Goal: Transaction & Acquisition: Subscribe to service/newsletter

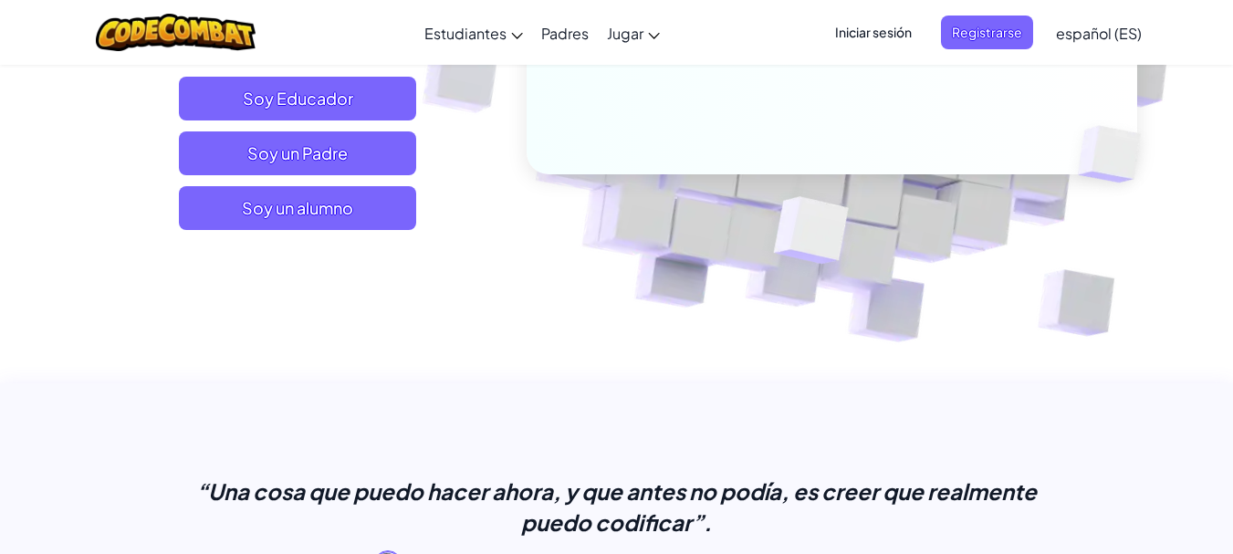
scroll to position [464, 0]
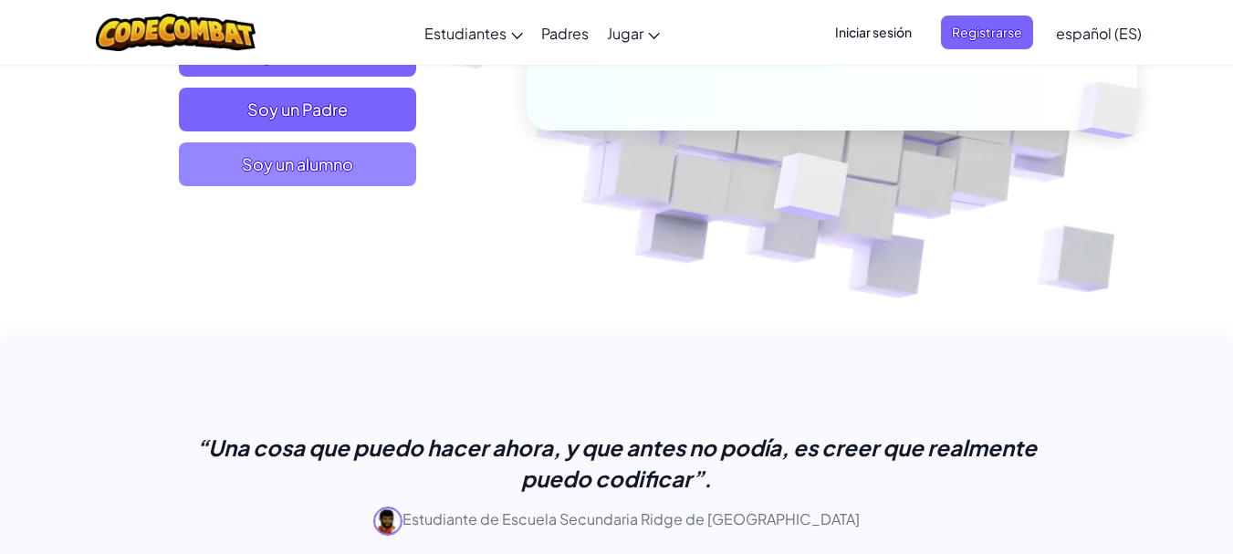
click at [374, 152] on span "Soy un alumno" at bounding box center [297, 164] width 237 height 44
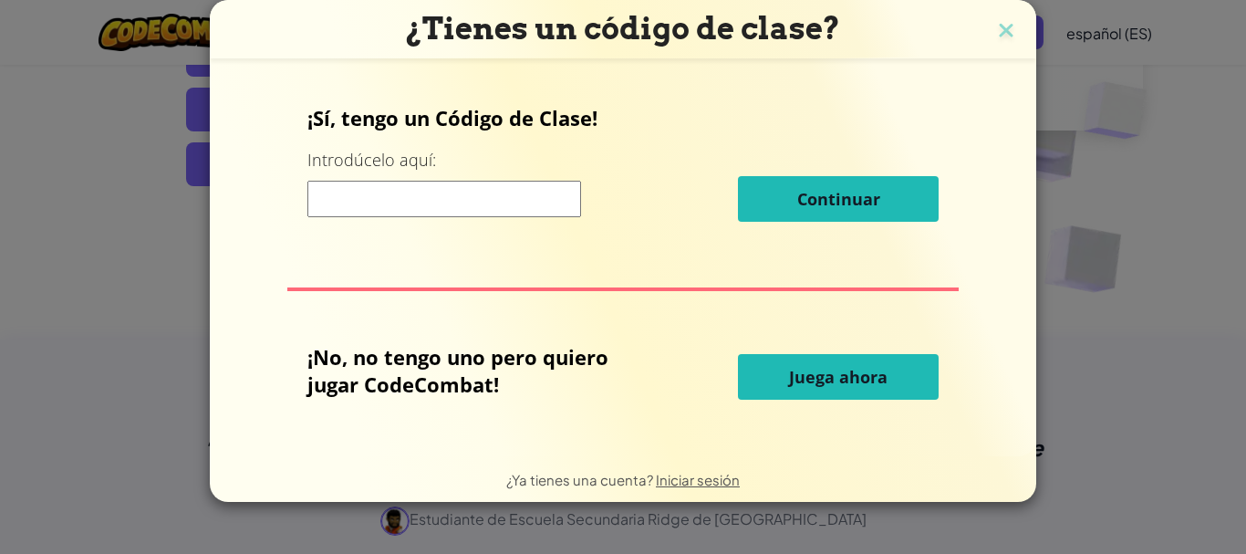
click at [379, 193] on input at bounding box center [445, 199] width 274 height 36
click at [1013, 17] on h3 "¿Tienes un código de clase?" at bounding box center [623, 28] width 799 height 37
click at [1011, 26] on img at bounding box center [1007, 31] width 24 height 27
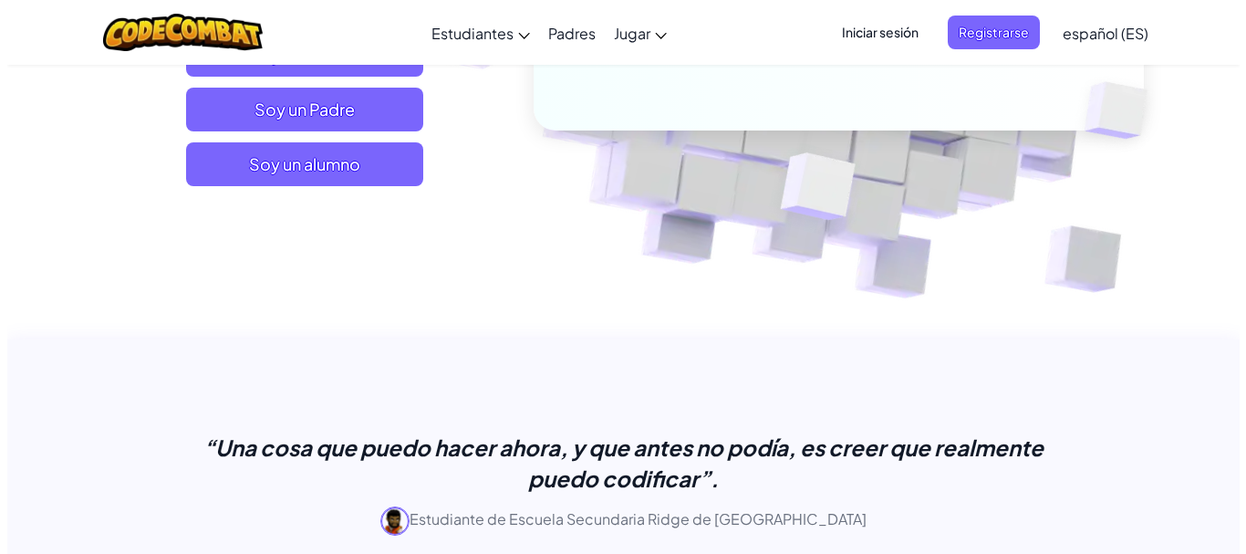
scroll to position [0, 0]
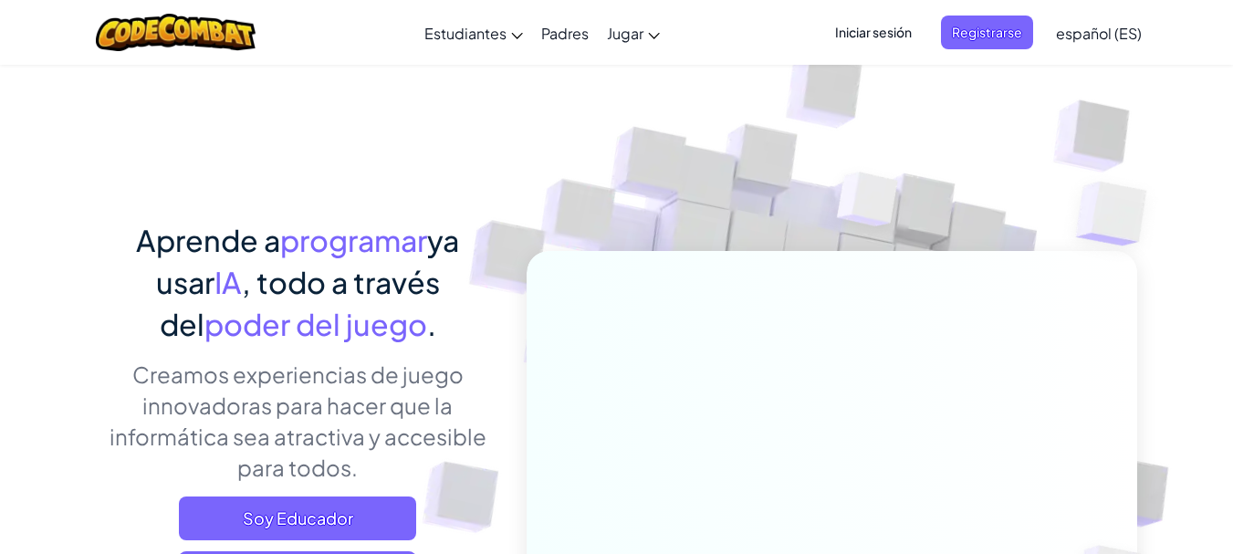
click at [902, 28] on font "Iniciar sesión" at bounding box center [873, 32] width 77 height 16
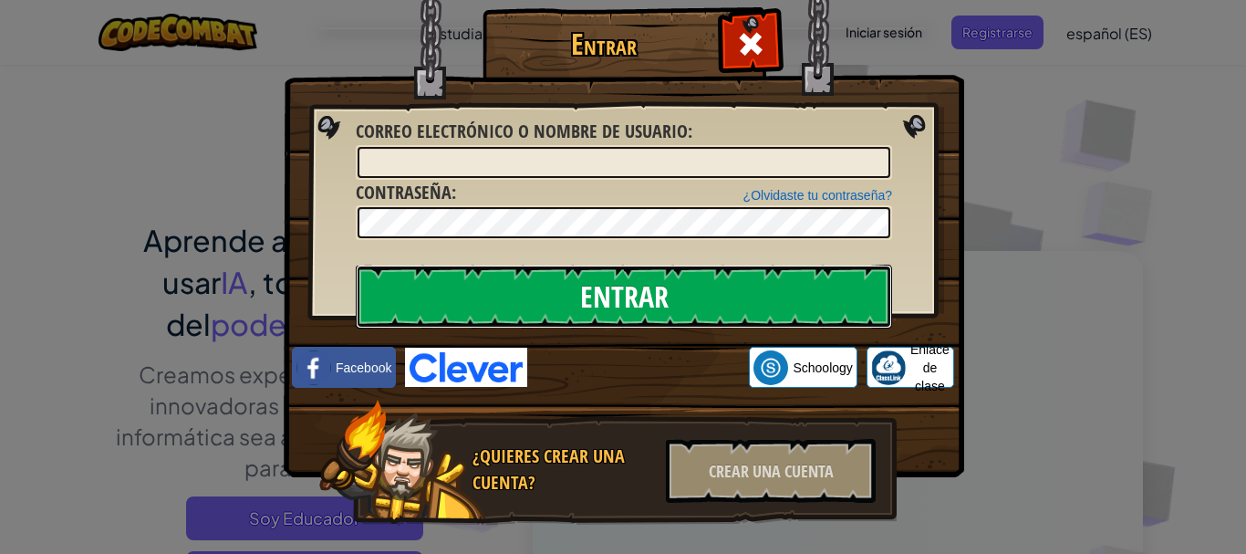
click at [631, 314] on input "Entrar" at bounding box center [624, 297] width 537 height 64
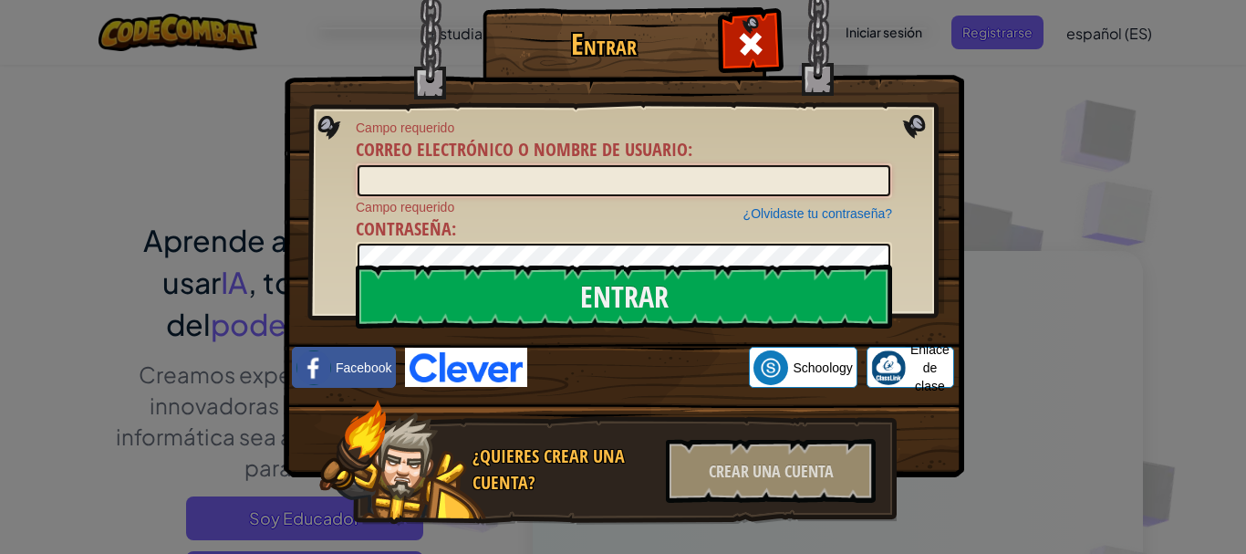
click at [641, 193] on input "Correo electrónico o nombre de usuario :" at bounding box center [624, 180] width 533 height 31
type input "[EMAIL_ADDRESS][DOMAIN_NAME]"
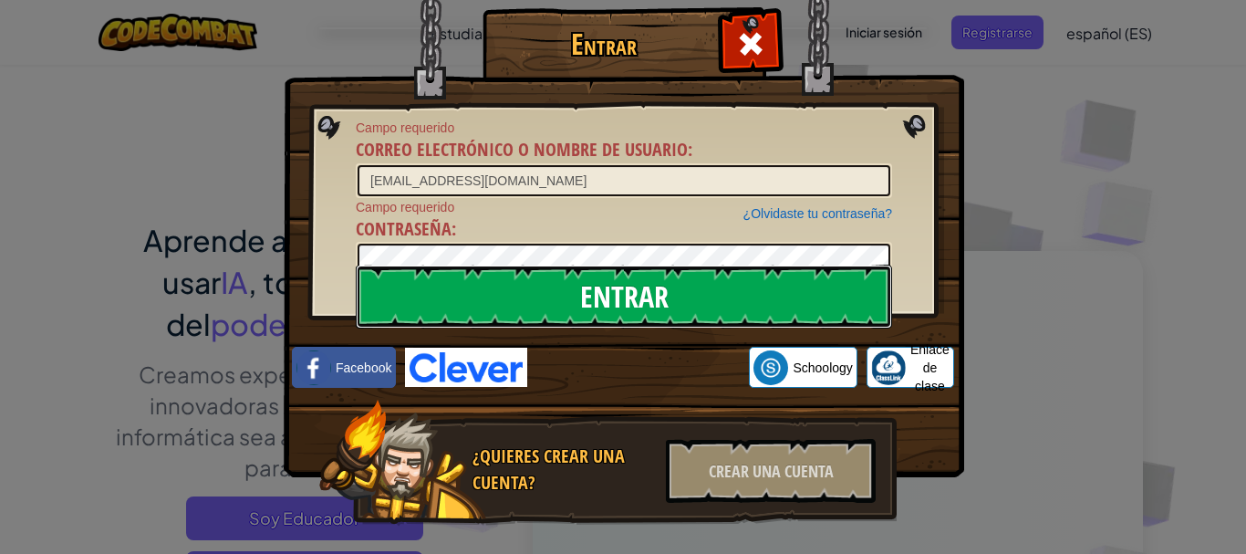
click at [582, 265] on input "Entrar" at bounding box center [624, 297] width 537 height 64
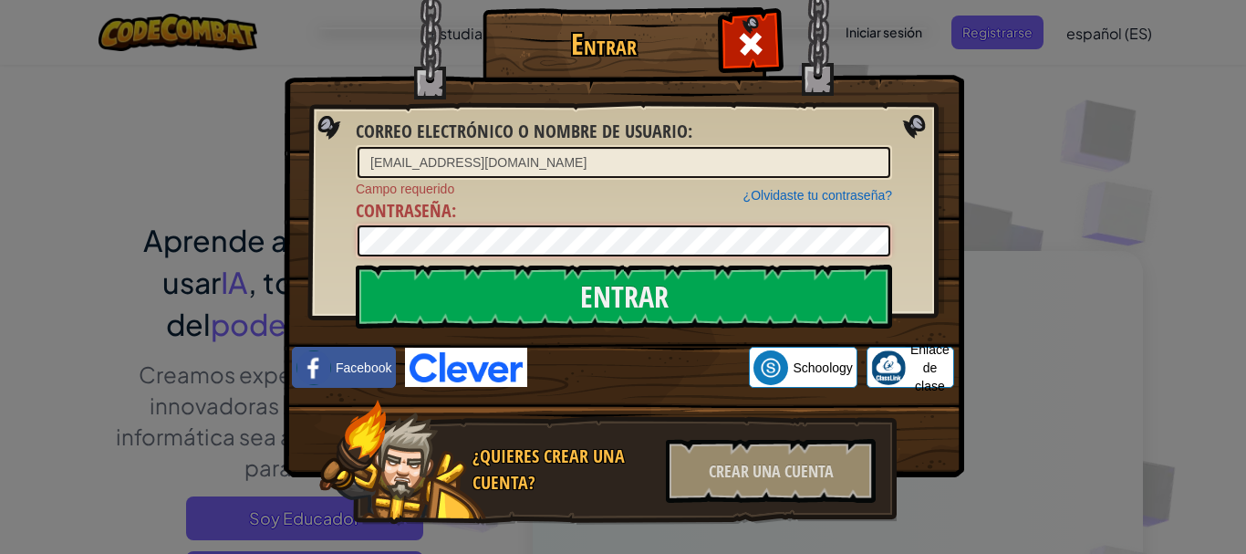
click at [356, 265] on input "Entrar" at bounding box center [624, 297] width 537 height 64
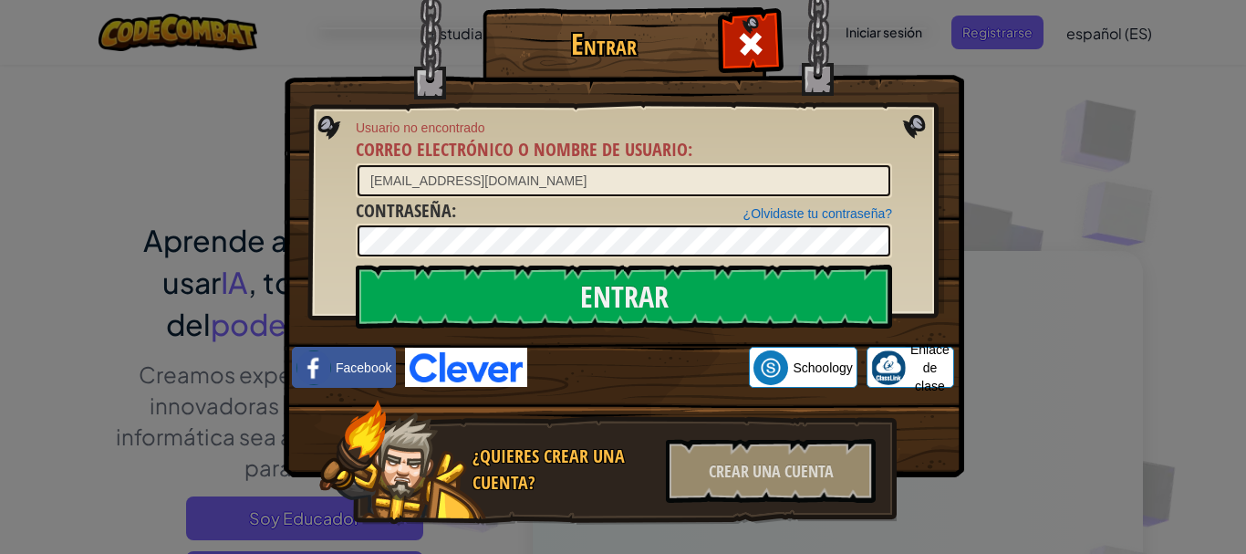
click at [915, 120] on img at bounding box center [624, 211] width 681 height 531
click at [737, 457] on div "Crear una cuenta" at bounding box center [771, 471] width 210 height 64
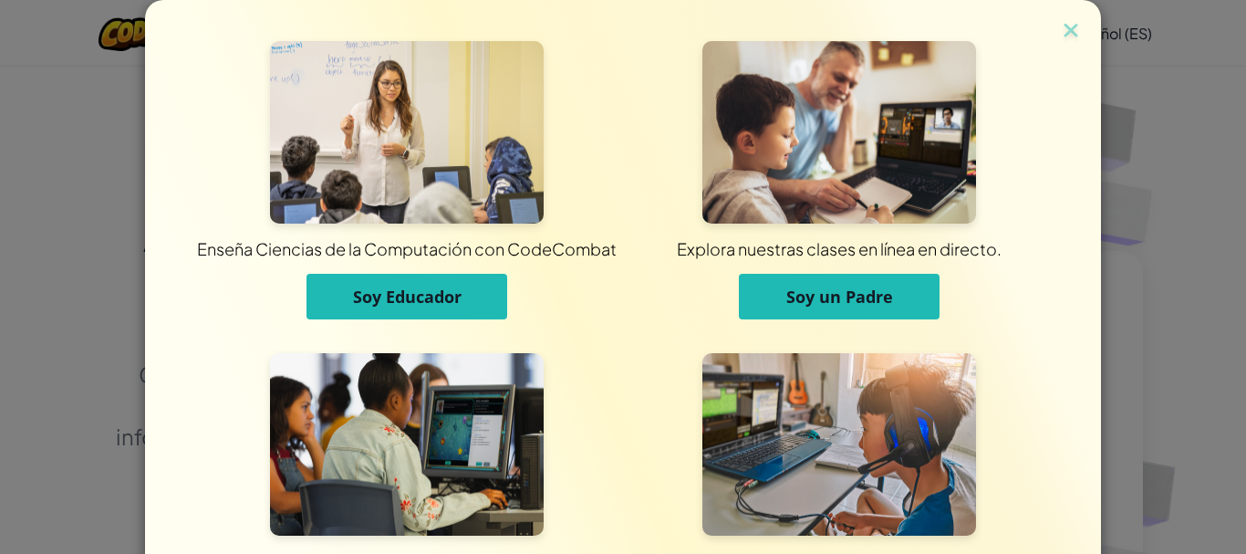
scroll to position [169, 0]
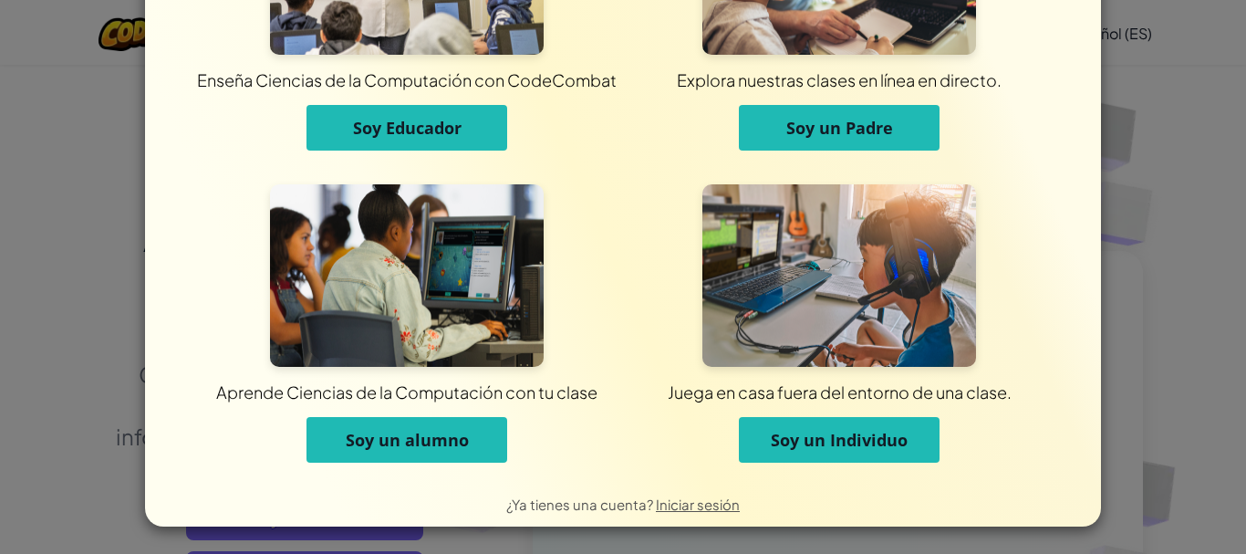
click at [879, 436] on font "Soy un Individuo" at bounding box center [839, 440] width 137 height 22
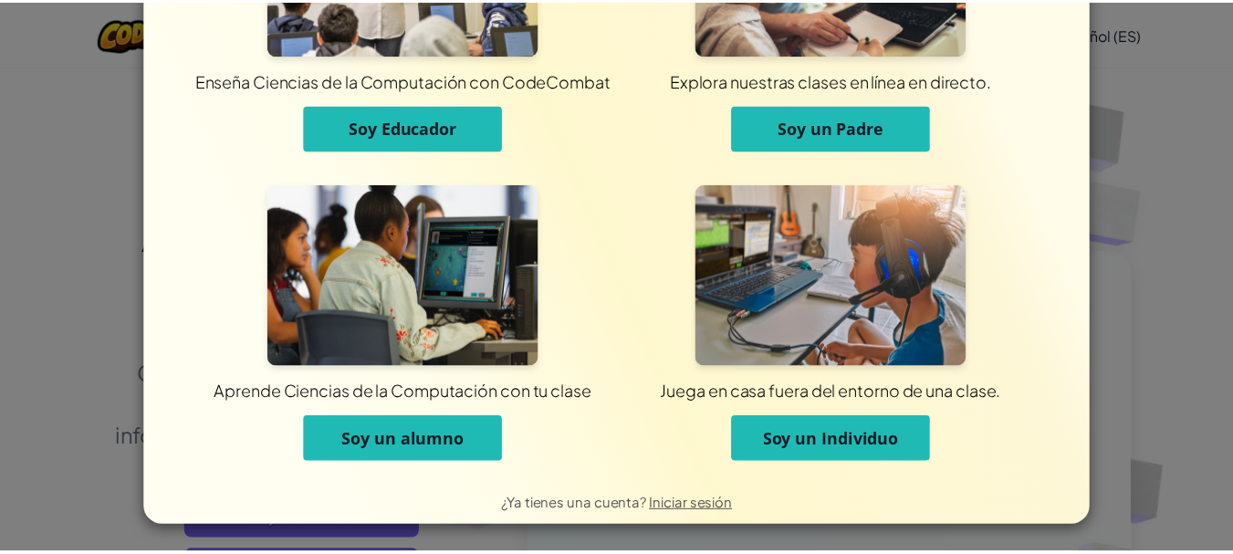
scroll to position [0, 0]
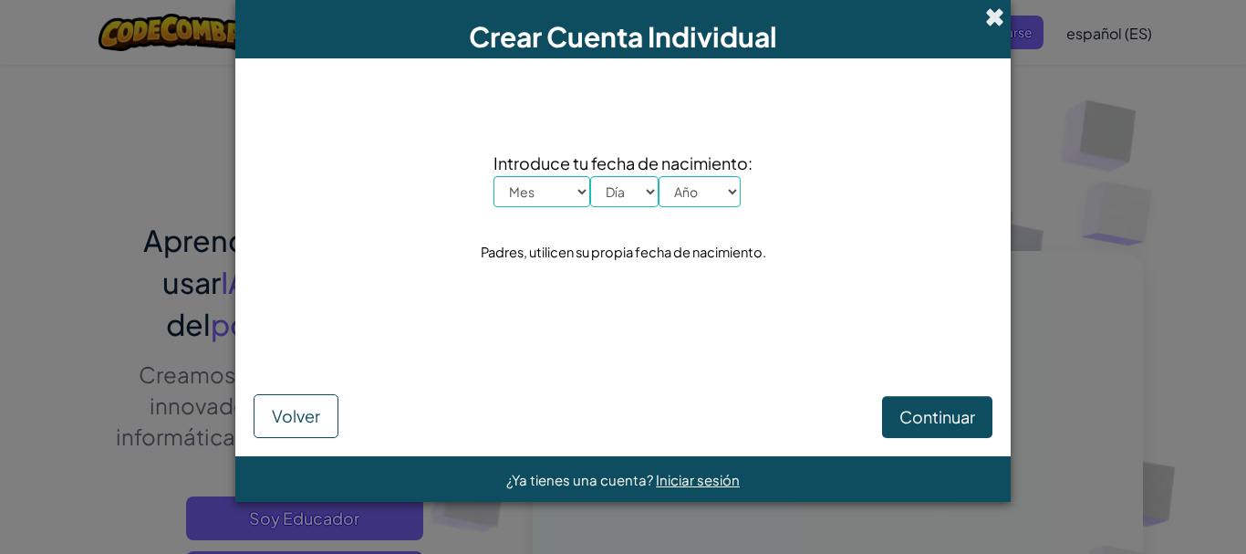
click at [992, 17] on span at bounding box center [994, 16] width 19 height 19
